Goal: Transaction & Acquisition: Purchase product/service

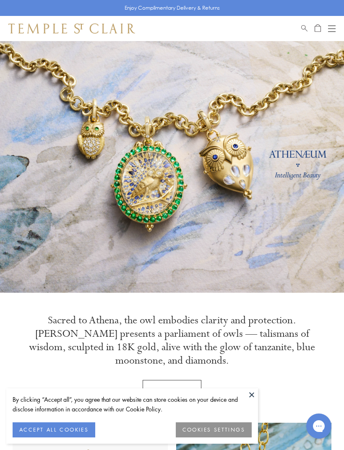
click at [328, 29] on div "Open navigation" at bounding box center [332, 29] width 8 height 0
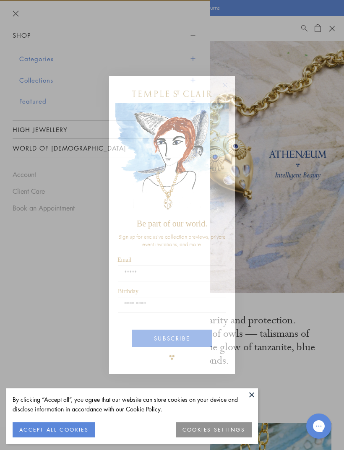
click at [228, 81] on circle "Close dialog" at bounding box center [225, 85] width 10 height 10
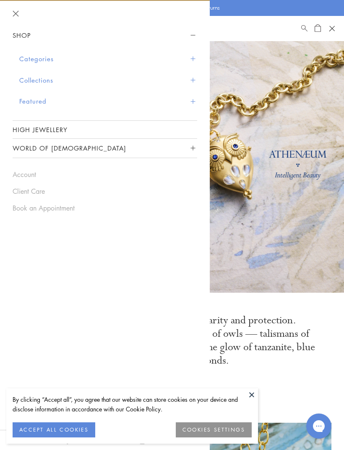
click at [47, 61] on button "Categories" at bounding box center [108, 58] width 178 height 21
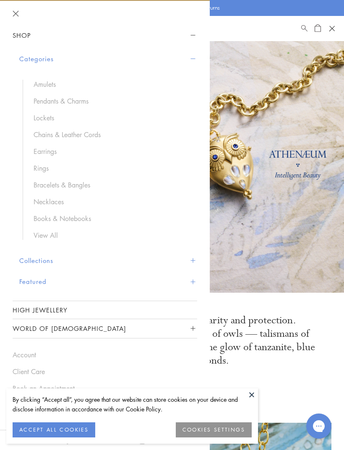
click at [55, 201] on link "Necklaces" at bounding box center [111, 201] width 155 height 9
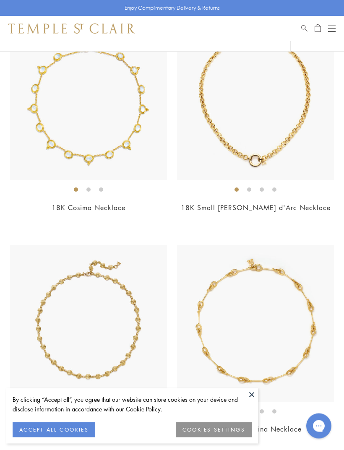
scroll to position [3676, 0]
click at [262, 137] on img at bounding box center [255, 101] width 157 height 157
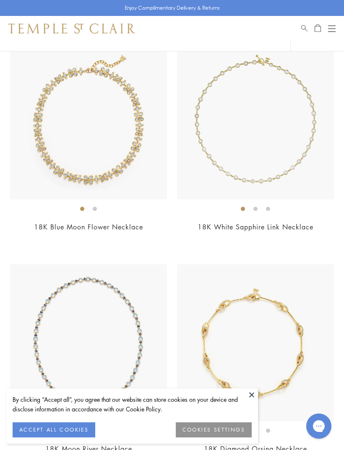
scroll to position [3204, 0]
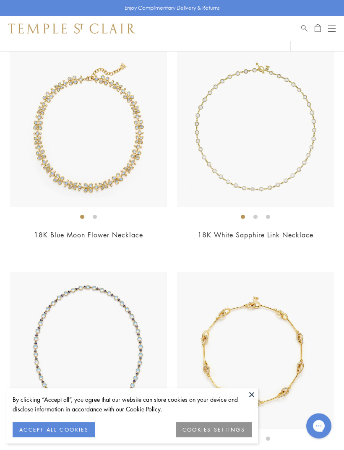
click at [335, 26] on button "Open navigation" at bounding box center [332, 29] width 8 height 10
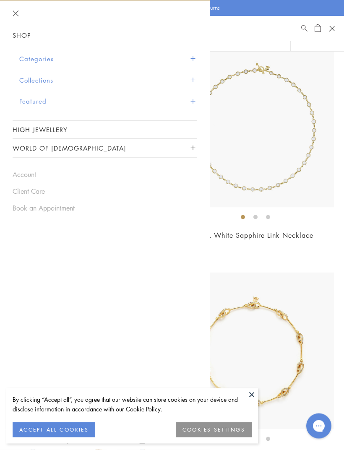
scroll to position [3204, 0]
click at [46, 59] on button "Categories" at bounding box center [108, 58] width 178 height 21
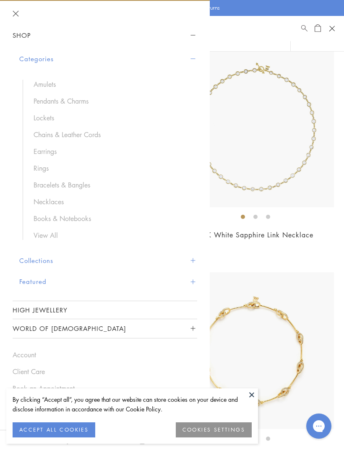
click at [76, 104] on link "Pendants & Charms" at bounding box center [111, 101] width 155 height 9
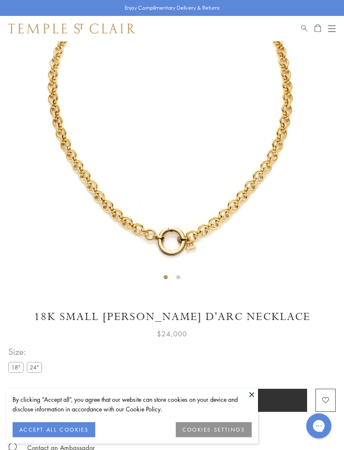
scroll to position [101, 0]
click at [251, 401] on button at bounding box center [252, 395] width 13 height 13
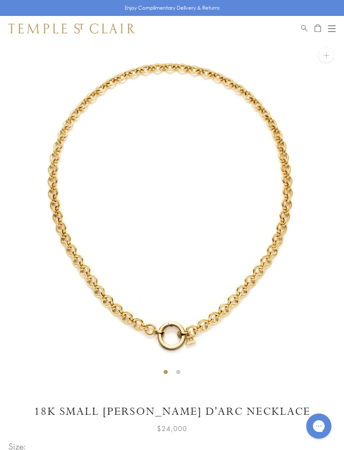
scroll to position [0, 0]
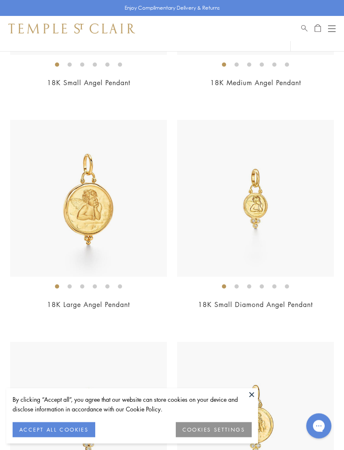
scroll to position [1580, 0]
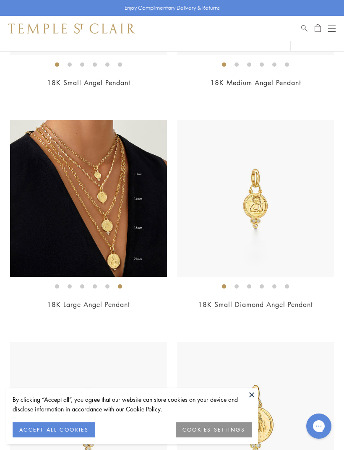
click at [97, 241] on img at bounding box center [88, 198] width 157 height 157
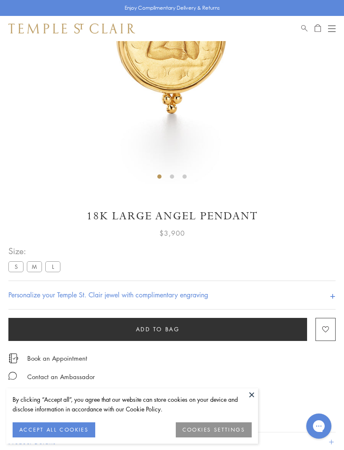
scroll to position [203, 0]
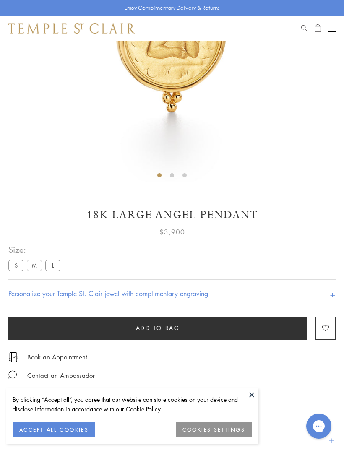
click at [254, 401] on button at bounding box center [252, 395] width 13 height 13
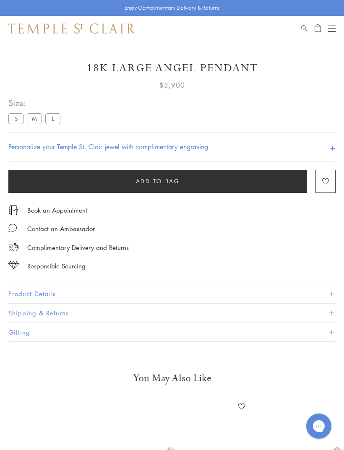
scroll to position [357, 0]
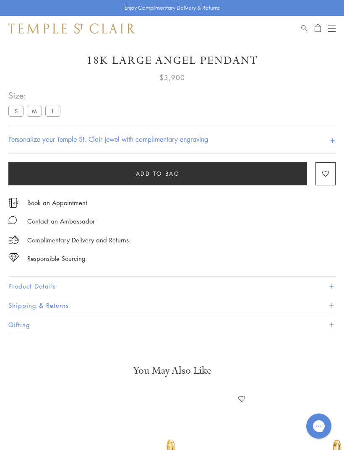
click at [323, 283] on button "Product Details" at bounding box center [171, 286] width 327 height 19
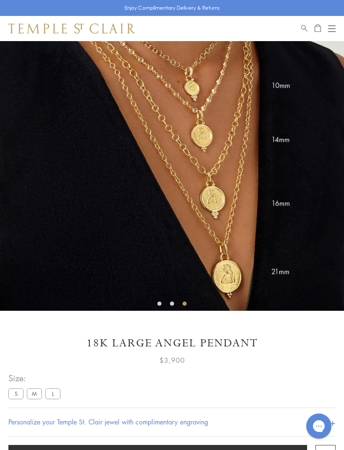
scroll to position [23, 0]
